Goal: Answer question/provide support: Share knowledge or assist other users

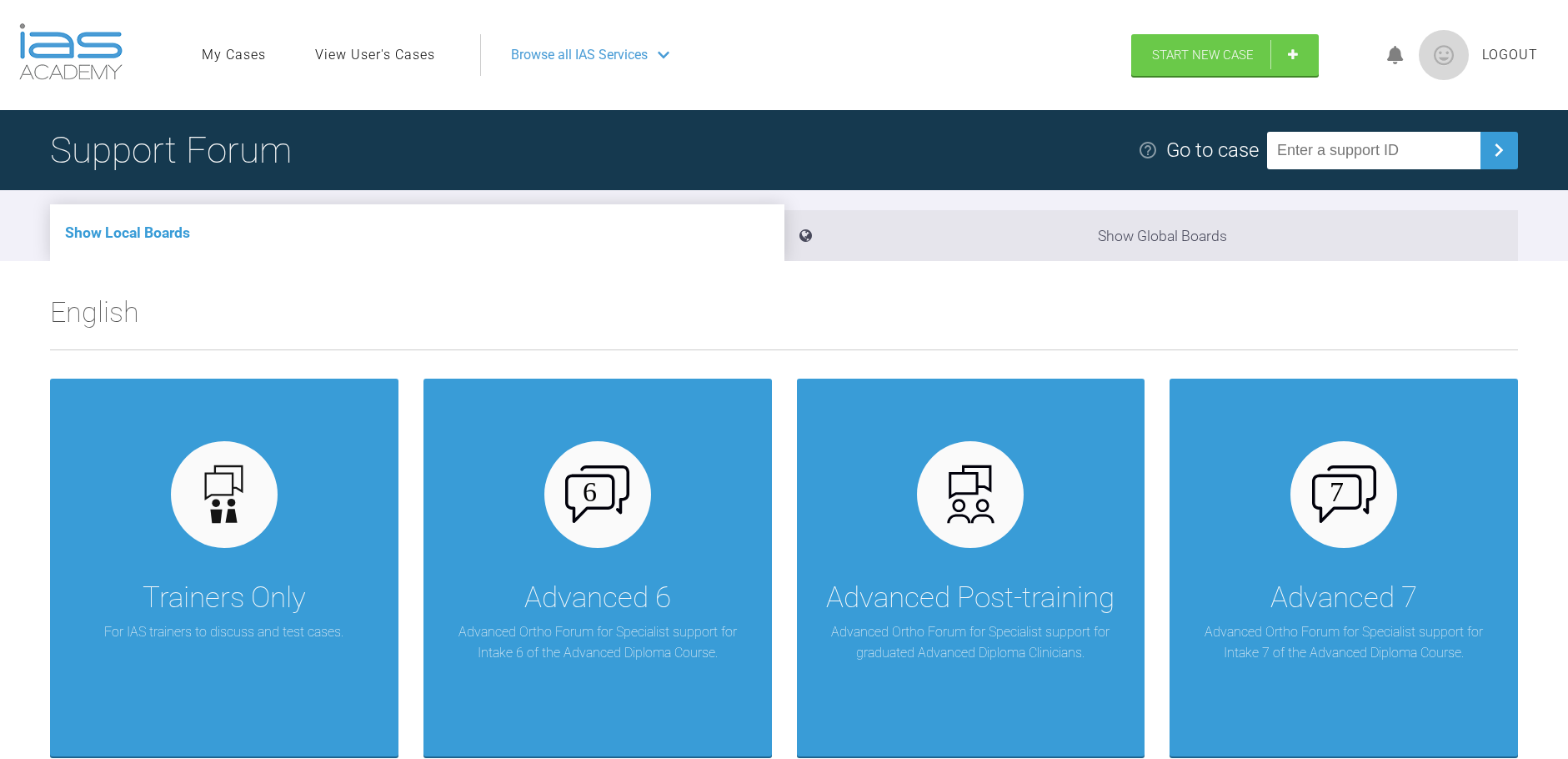
click at [1339, 143] on input "text" at bounding box center [1373, 151] width 214 height 38
click at [1379, 160] on input "text" at bounding box center [1373, 151] width 214 height 38
type input "L"
click at [1324, 146] on input "LIMO45UQ" at bounding box center [1373, 151] width 214 height 38
click at [1303, 156] on input "LIM045UQ" at bounding box center [1373, 151] width 214 height 38
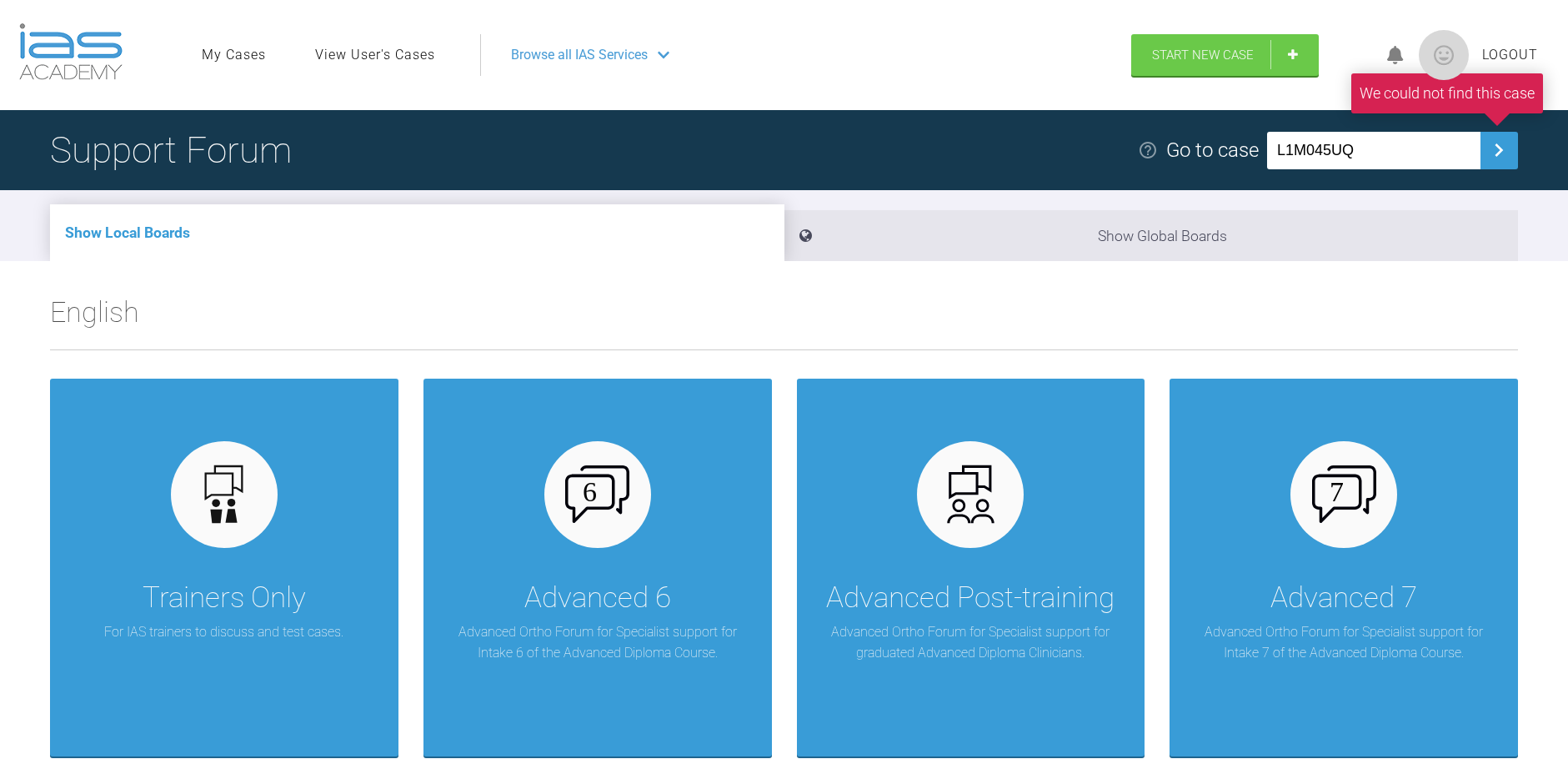
click at [1323, 152] on input "L1M045UQ" at bounding box center [1373, 151] width 214 height 38
type input "L1MO45UQ"
click at [391, 53] on link "View User's Cases" at bounding box center [375, 54] width 120 height 22
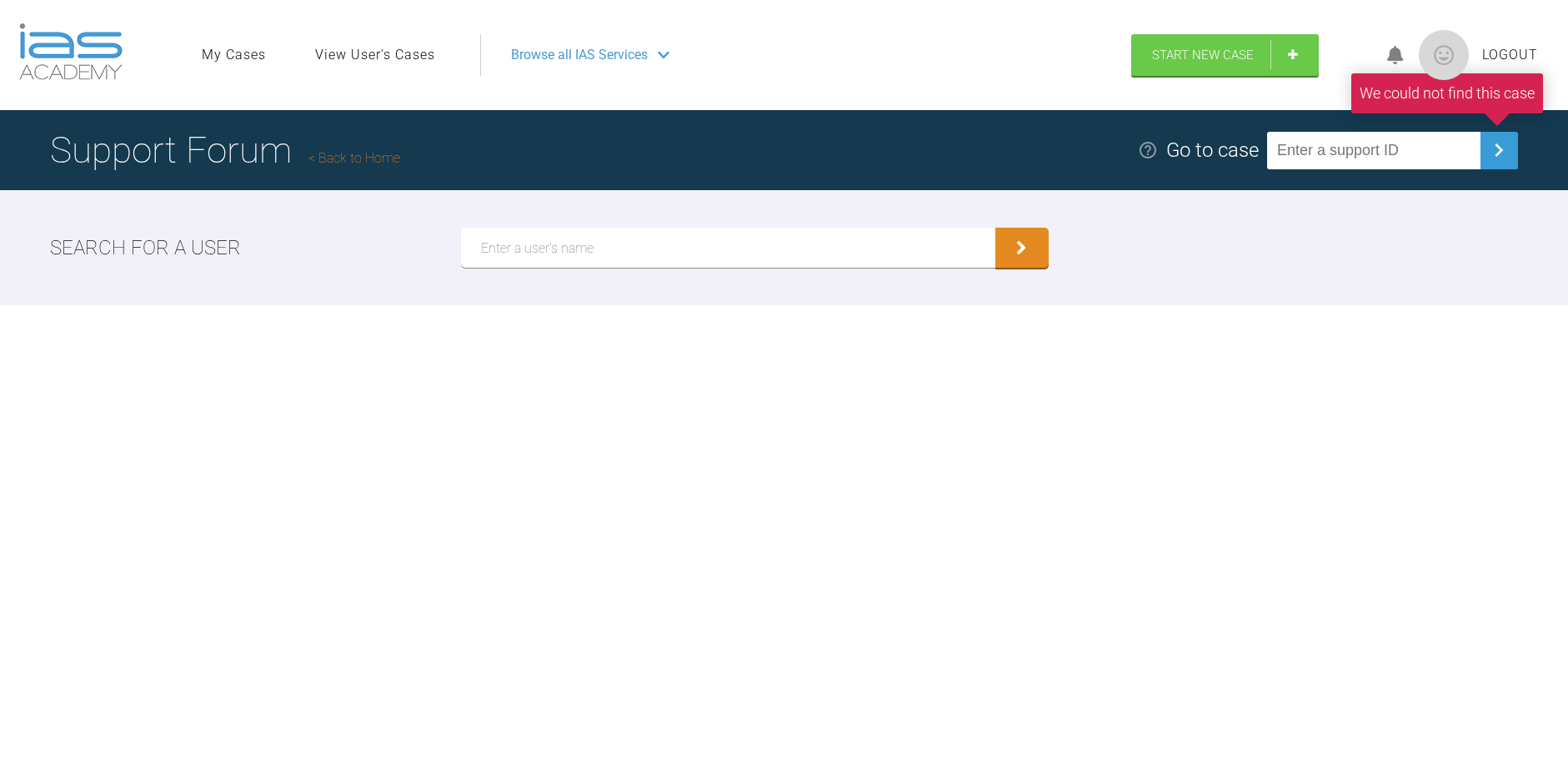
click at [526, 252] on input "text" at bounding box center [727, 247] width 533 height 40
type input "[PERSON_NAME]"
click at [995, 227] on button "submit" at bounding box center [1022, 247] width 53 height 40
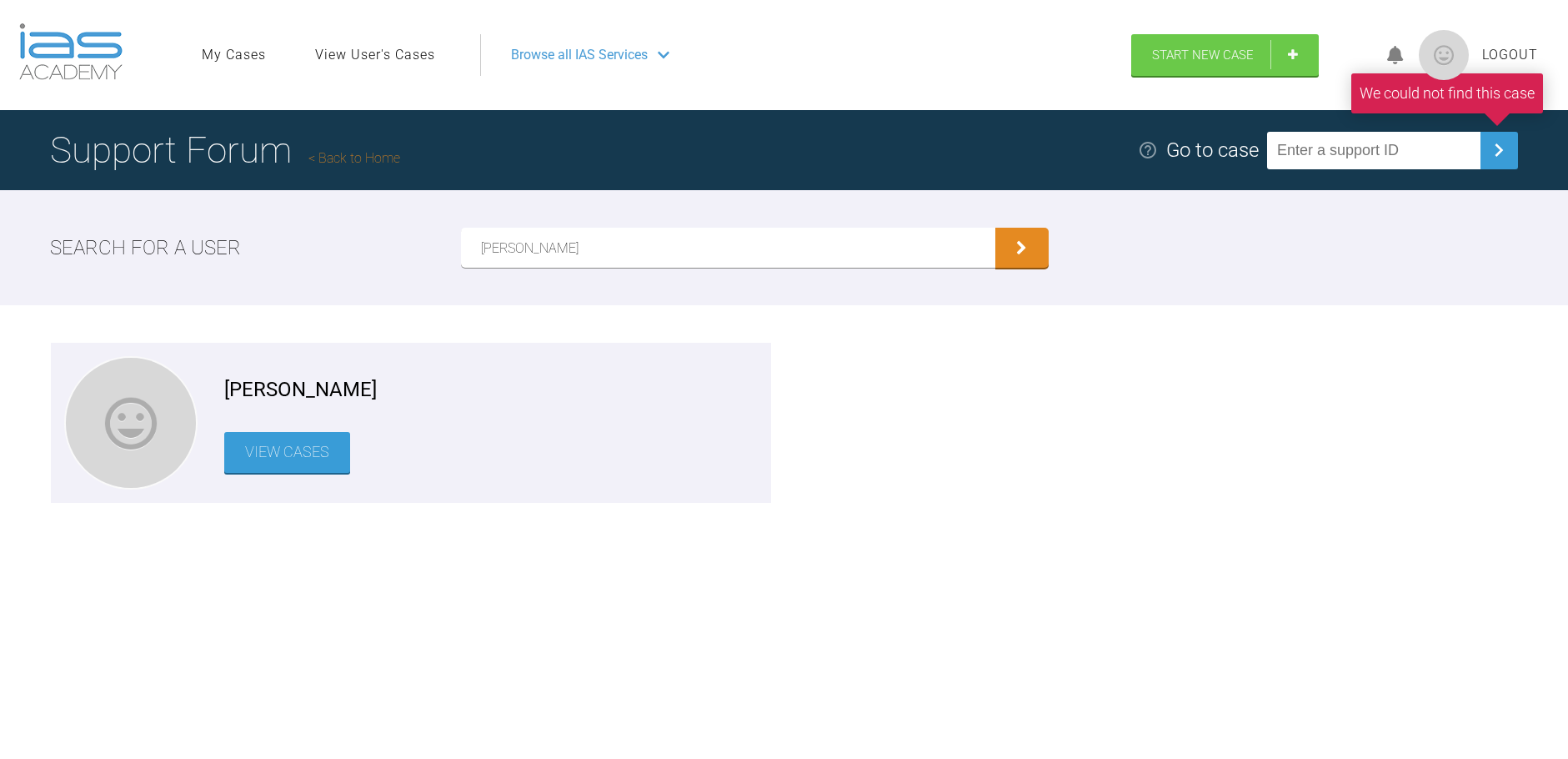
click at [297, 435] on div "[PERSON_NAME] View Cases" at bounding box center [490, 422] width 533 height 134
click at [297, 435] on link "View Cases" at bounding box center [287, 451] width 126 height 40
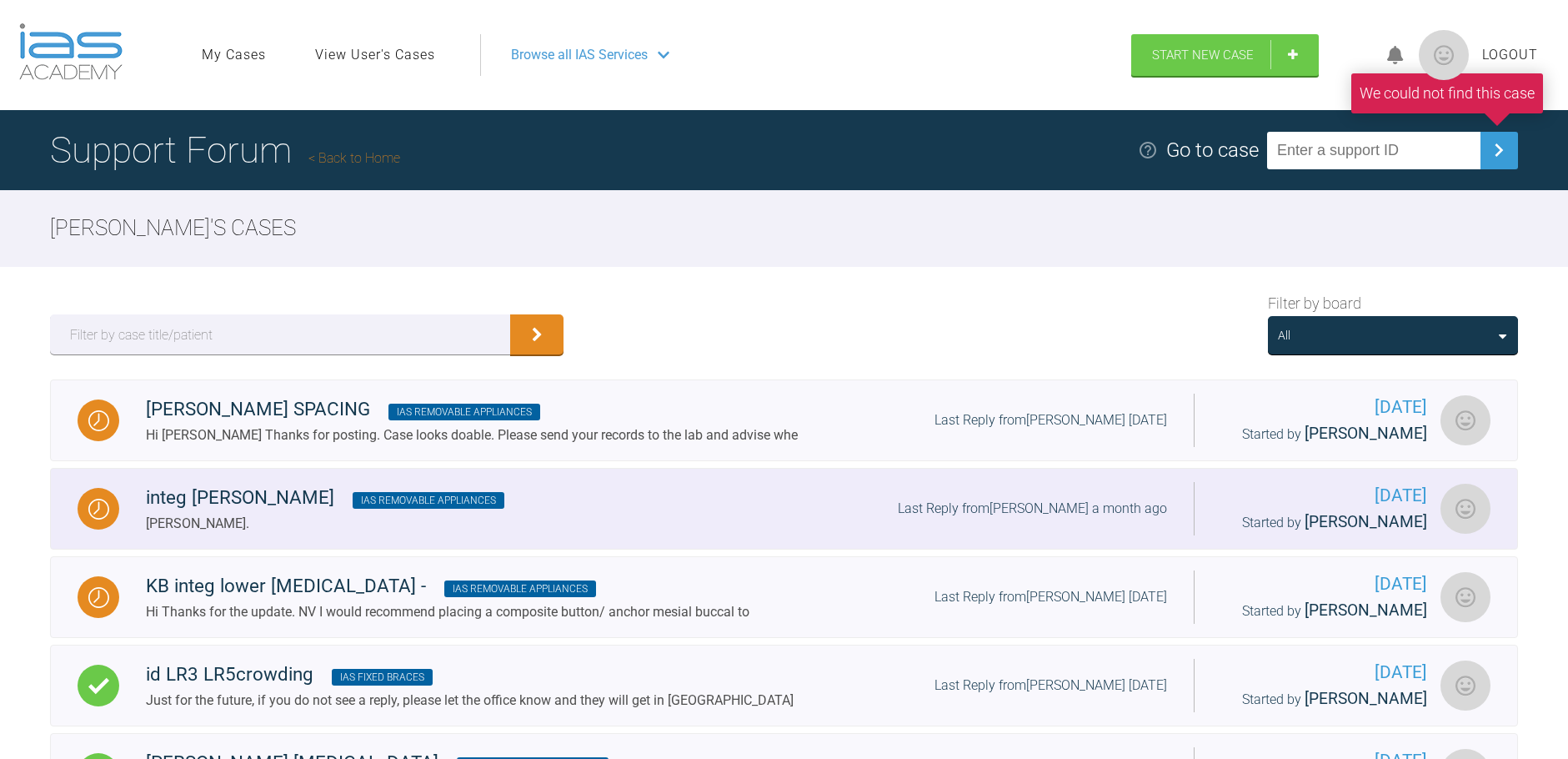
click at [352, 501] on span "IAS Removable Appliances" at bounding box center [428, 500] width 152 height 16
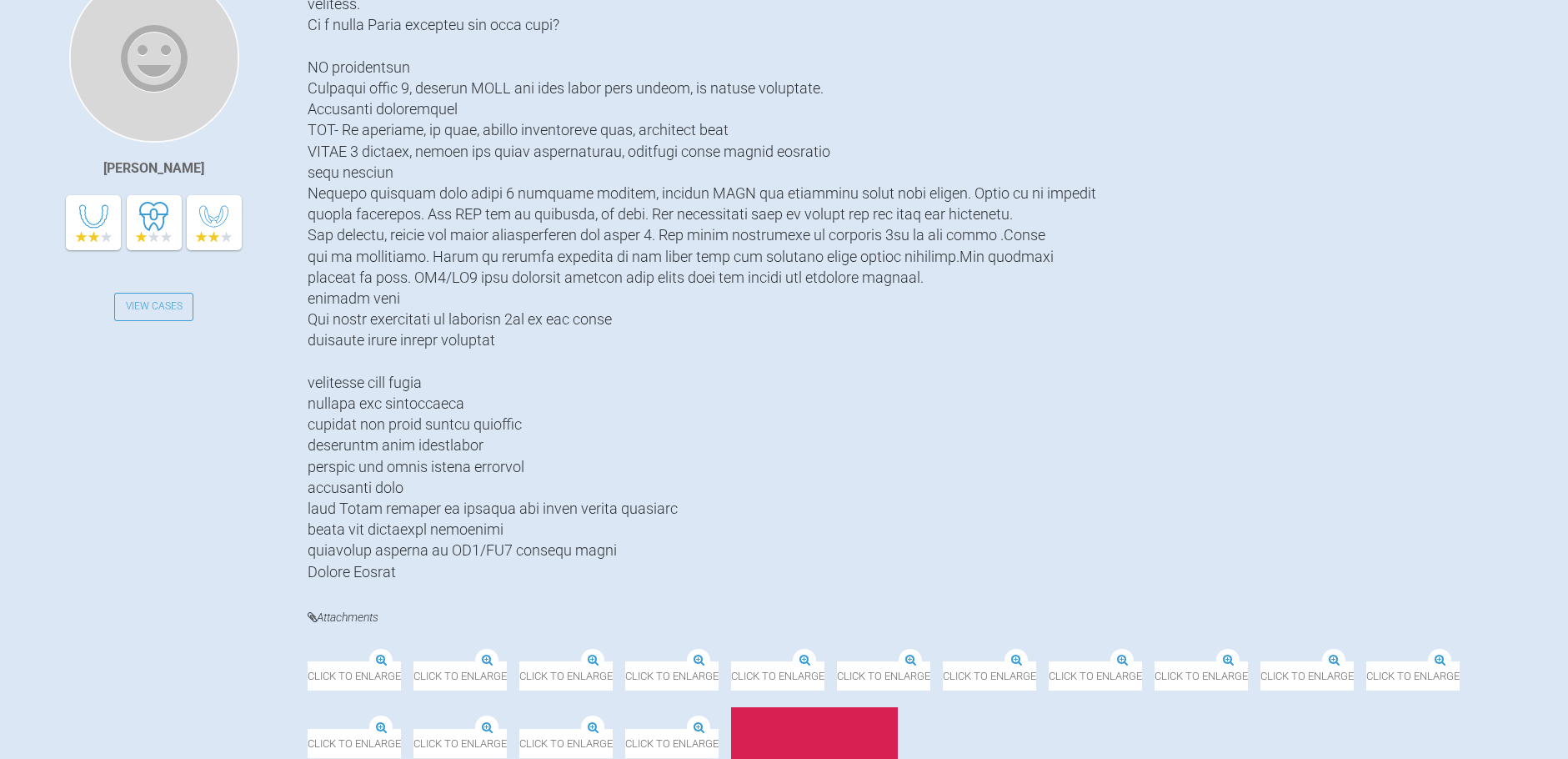
scroll to position [945, 0]
